Goal: Task Accomplishment & Management: Manage account settings

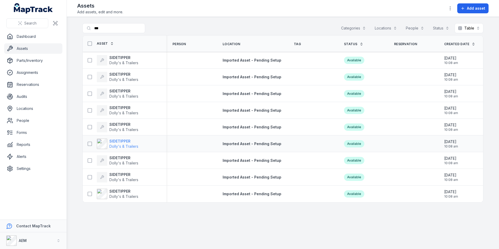
click at [117, 142] on strong "SIDETIPPER" at bounding box center [123, 140] width 29 height 5
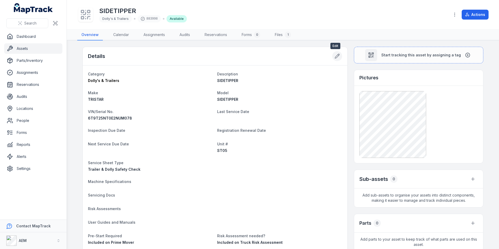
click at [332, 54] on button at bounding box center [337, 56] width 10 height 10
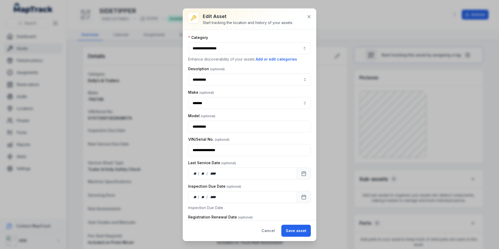
scroll to position [26, 0]
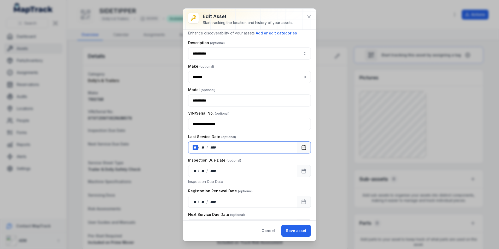
click at [198, 147] on div "/" at bounding box center [199, 147] width 2 height 5
click at [191, 168] on div "** / ** / ****" at bounding box center [242, 171] width 109 height 12
click at [294, 225] on button "Save asset" at bounding box center [295, 231] width 29 height 12
